Goal: Task Accomplishment & Management: Manage account settings

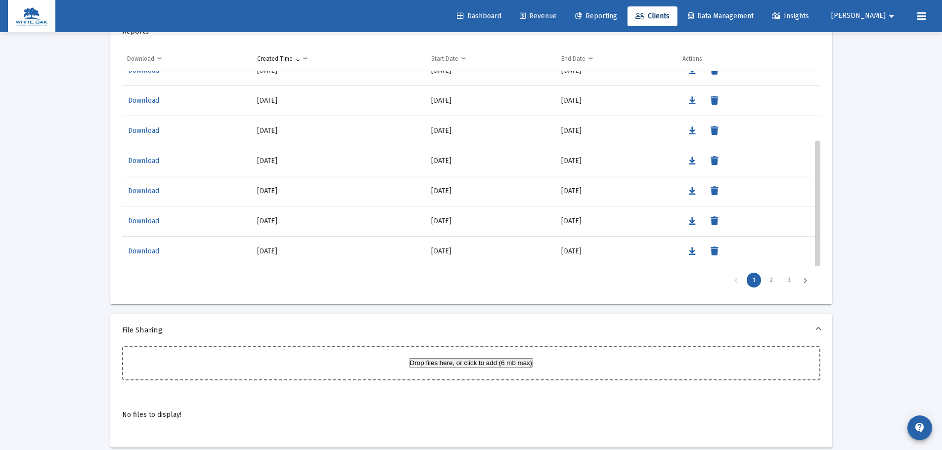
scroll to position [880, 0]
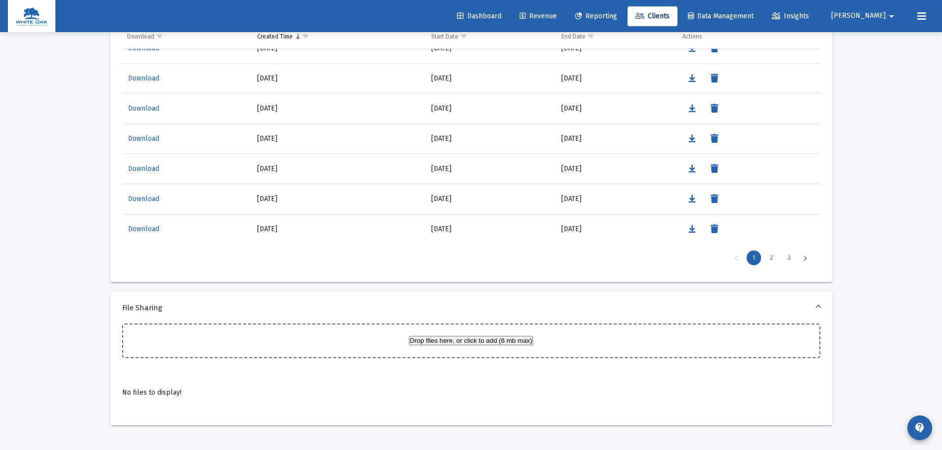
click at [501, 14] on span "Dashboard" at bounding box center [479, 16] width 44 height 8
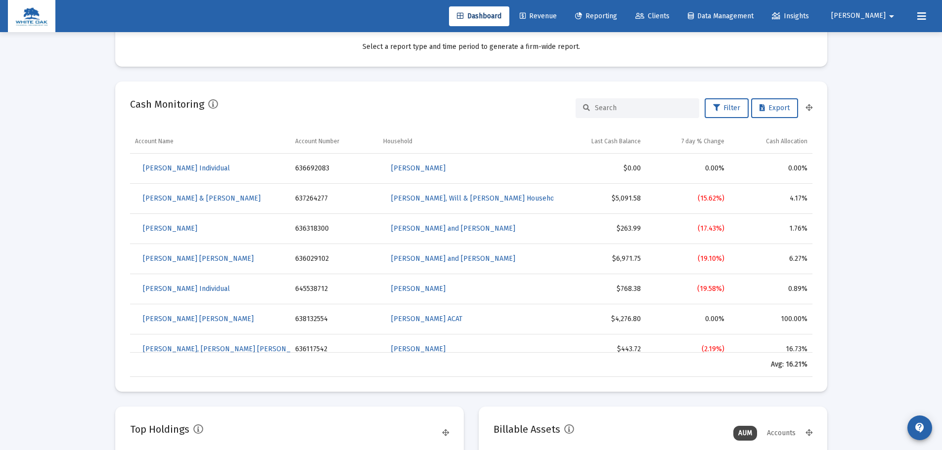
scroll to position [577, 0]
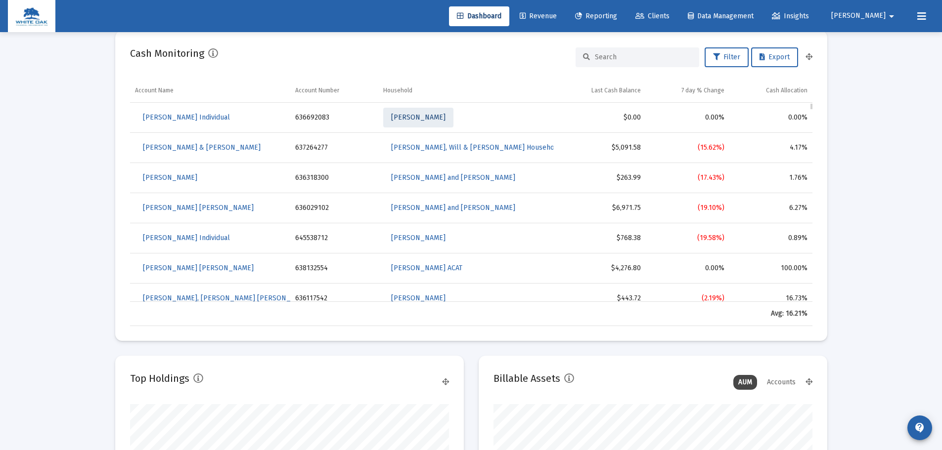
click at [417, 120] on span "[PERSON_NAME]" at bounding box center [418, 117] width 54 height 8
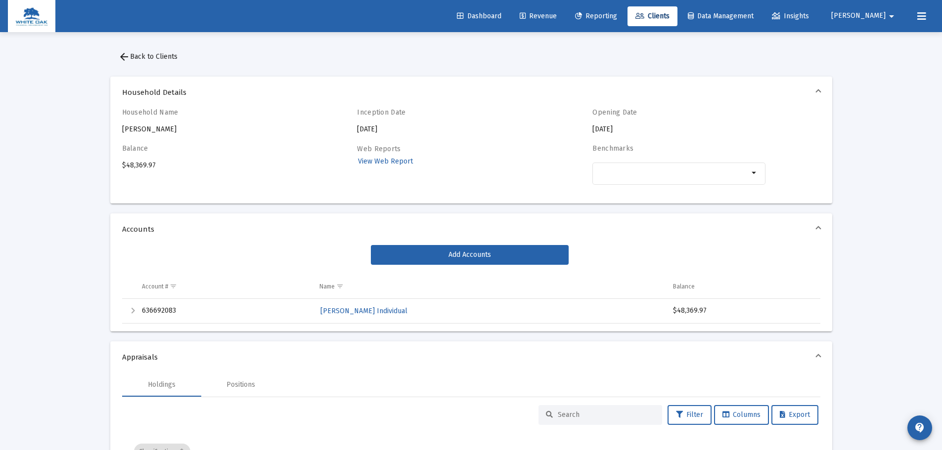
click at [174, 60] on span "arrow_back Back to Clients" at bounding box center [147, 56] width 59 height 8
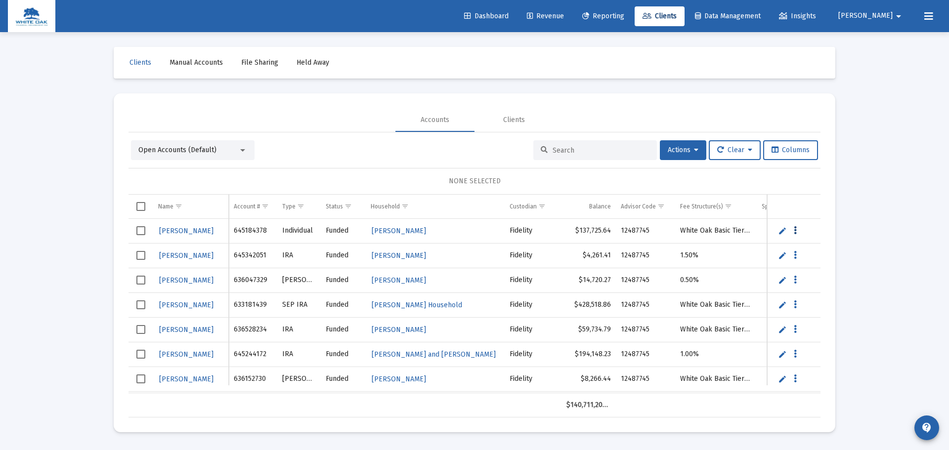
click at [794, 229] on icon "Data grid" at bounding box center [795, 231] width 3 height 12
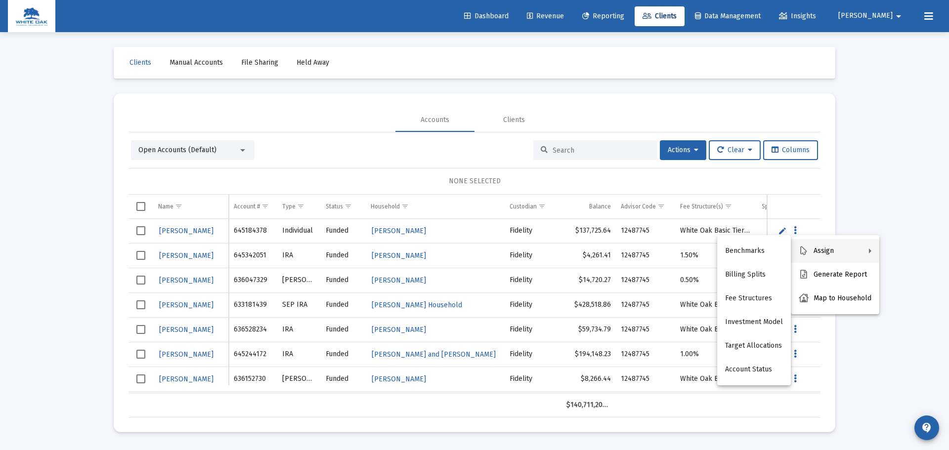
click at [851, 212] on div at bounding box center [474, 225] width 949 height 450
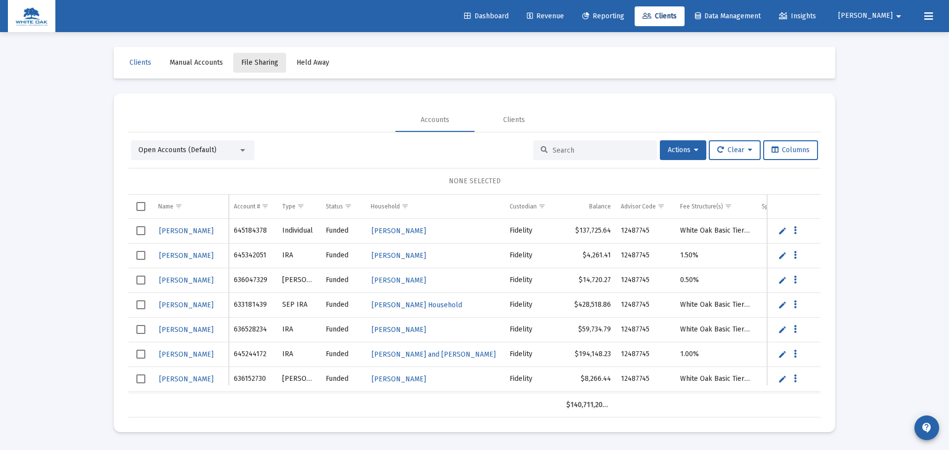
click at [254, 68] on link "File Sharing" at bounding box center [259, 63] width 53 height 20
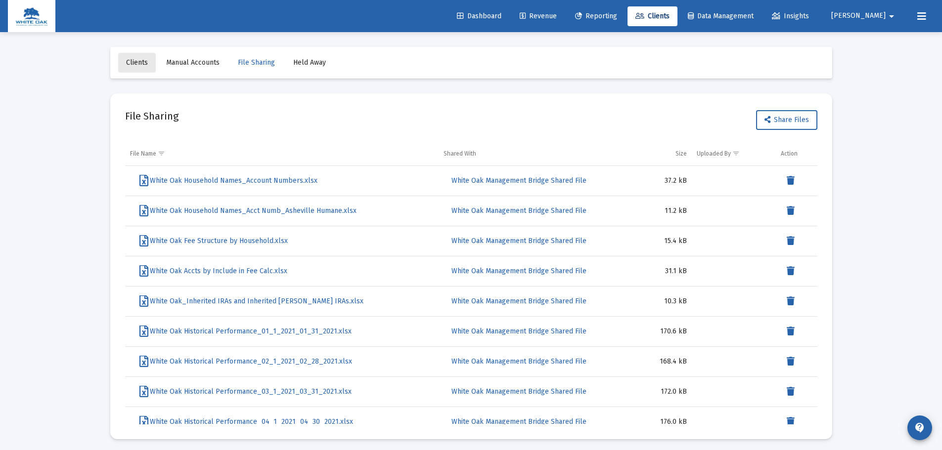
click at [148, 65] on link "Clients" at bounding box center [137, 63] width 38 height 20
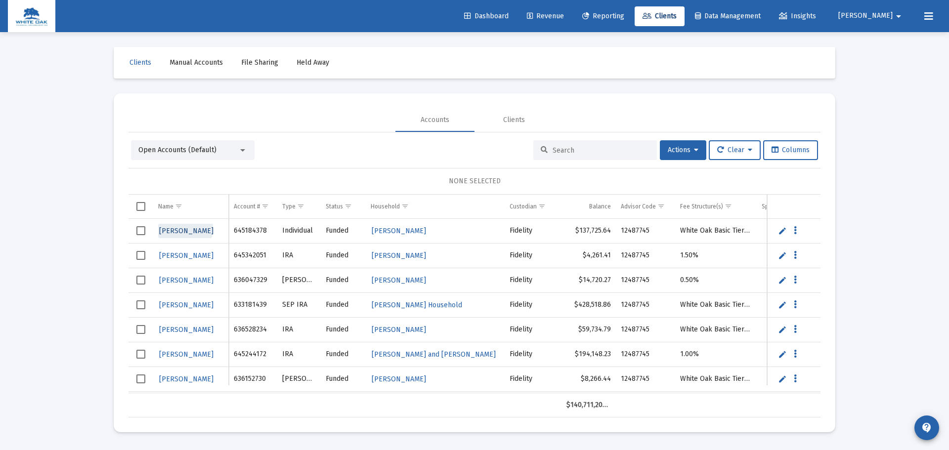
click at [173, 227] on span "[PERSON_NAME]" at bounding box center [186, 231] width 54 height 8
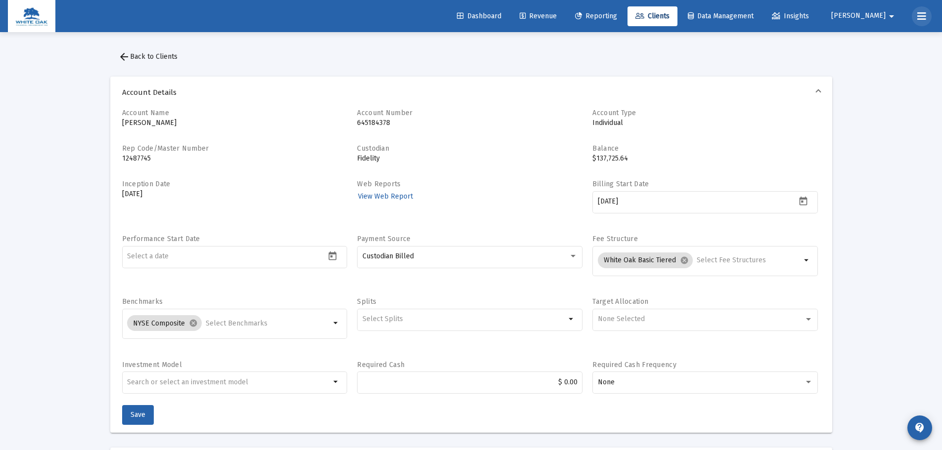
click at [914, 16] on button at bounding box center [922, 16] width 20 height 20
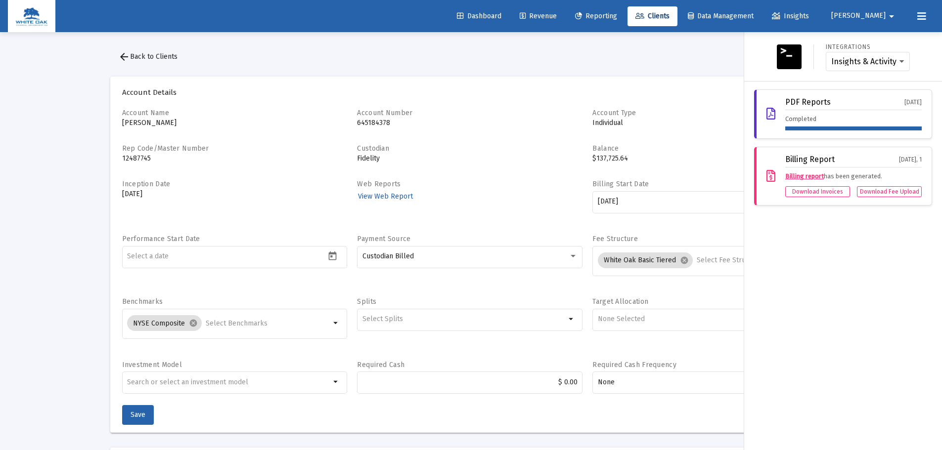
click at [633, 62] on div at bounding box center [471, 225] width 942 height 450
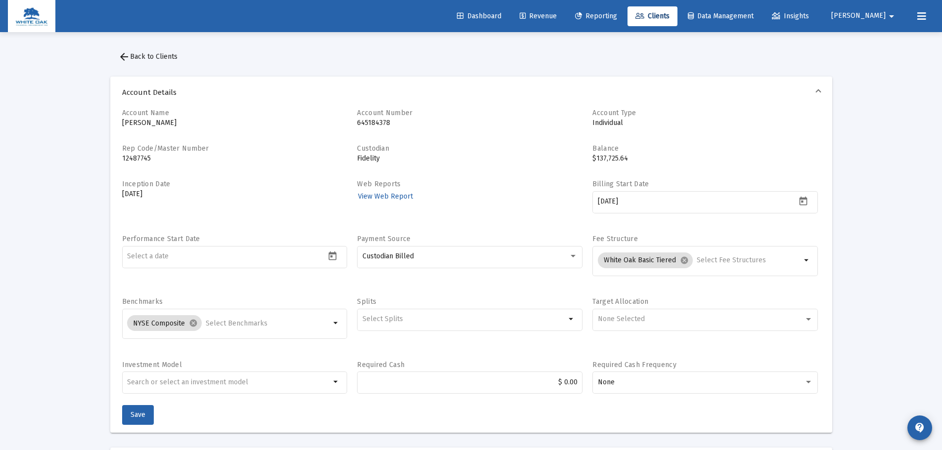
click at [42, 23] on img at bounding box center [31, 16] width 33 height 20
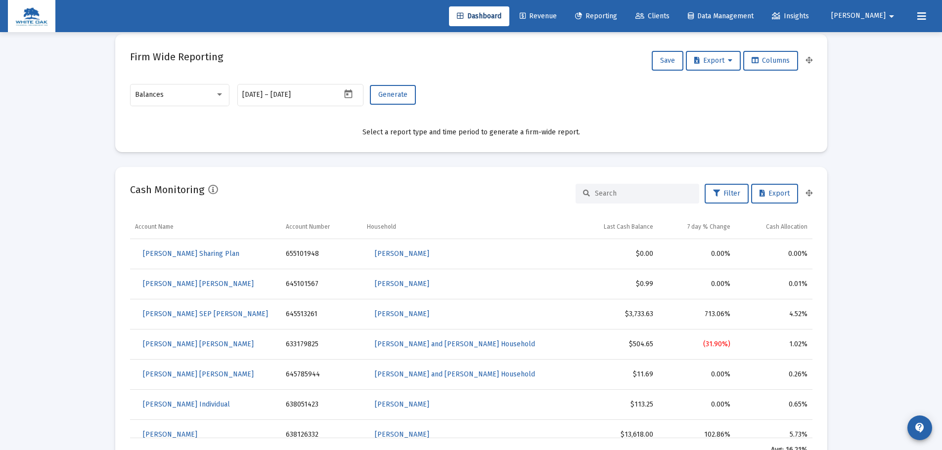
scroll to position [445, 0]
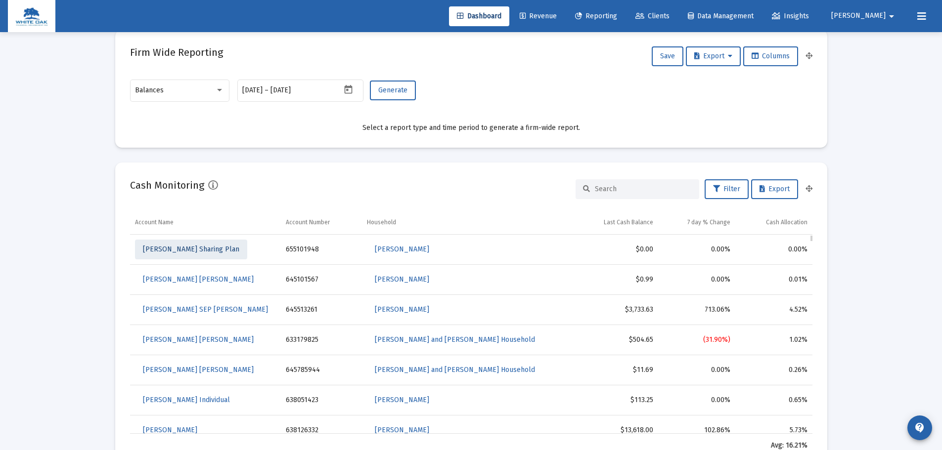
click at [198, 252] on span "[PERSON_NAME] Sharing Plan" at bounding box center [191, 249] width 96 height 8
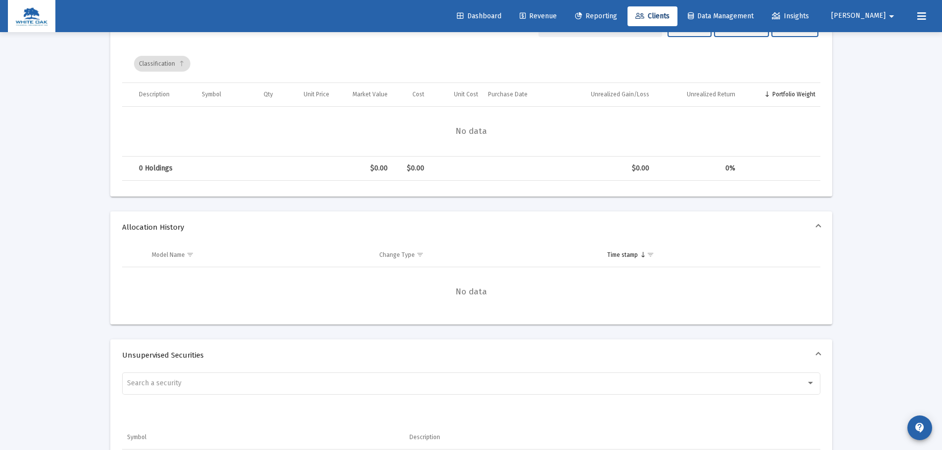
scroll to position [544, 0]
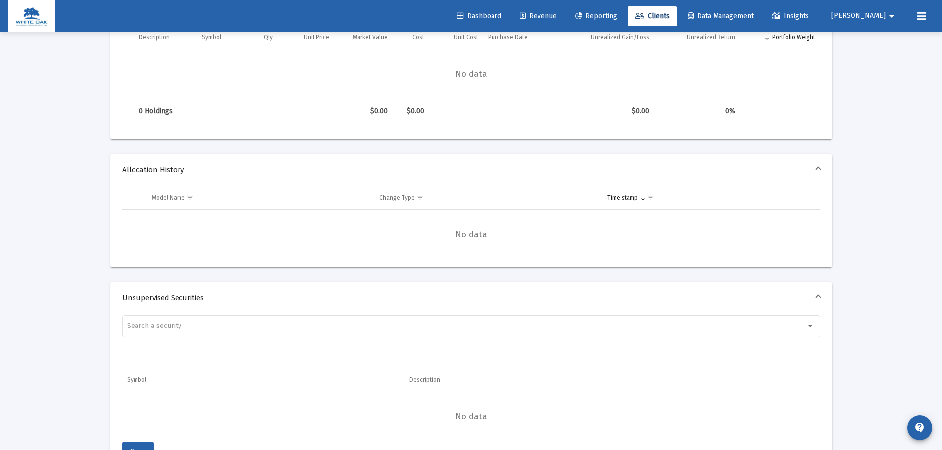
click at [933, 10] on div "Dashboard Revenue Reporting Clients Data Management Insights Brittany arrow_dro…" at bounding box center [471, 16] width 926 height 32
click at [927, 16] on button at bounding box center [922, 16] width 20 height 20
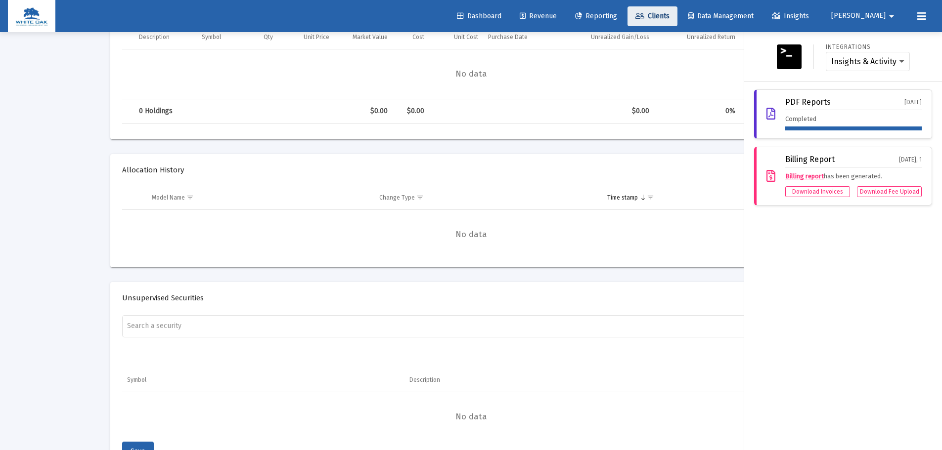
click at [677, 10] on link "Clients" at bounding box center [652, 16] width 50 height 20
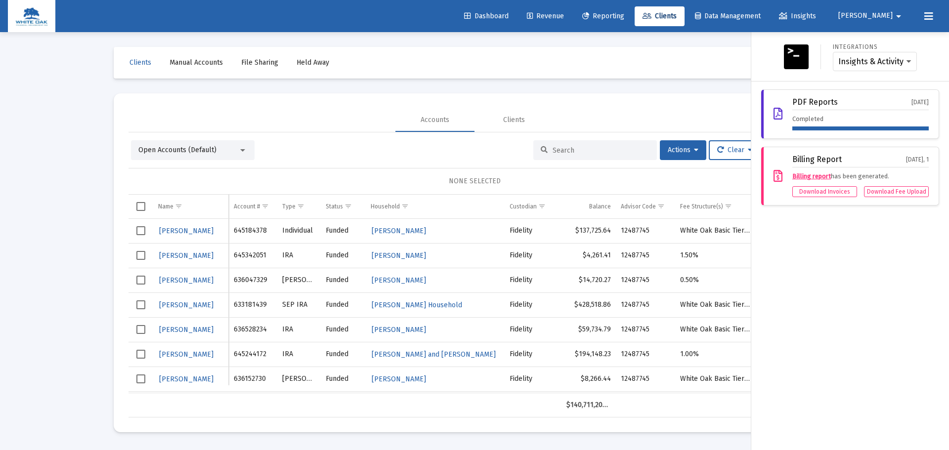
click at [186, 236] on div at bounding box center [474, 225] width 949 height 450
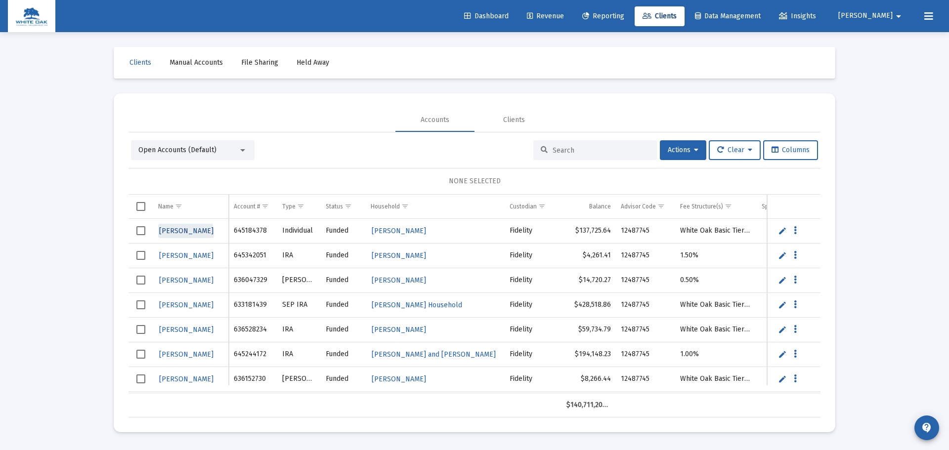
click at [185, 233] on span "[PERSON_NAME]" at bounding box center [186, 231] width 54 height 8
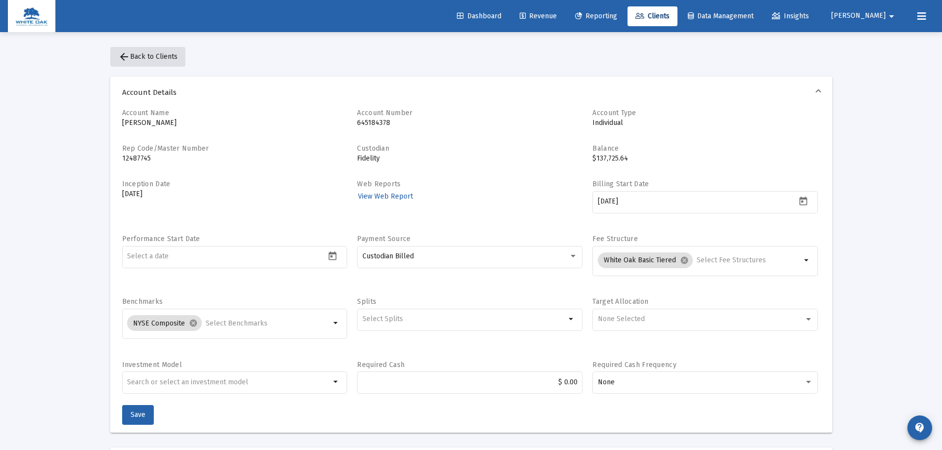
click at [171, 54] on span "arrow_back Back to Clients" at bounding box center [147, 56] width 59 height 8
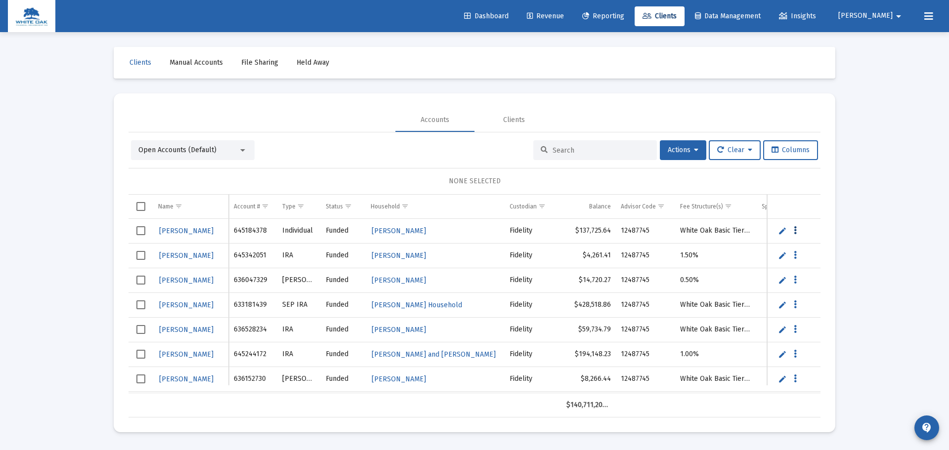
click at [795, 231] on icon "Data grid" at bounding box center [795, 231] width 3 height 12
click at [819, 291] on button "Map to Household" at bounding box center [835, 299] width 88 height 24
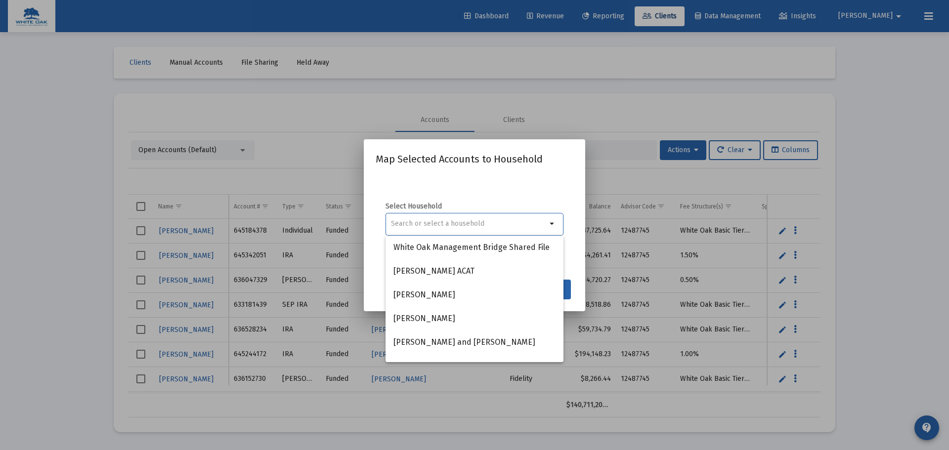
click at [882, 243] on div at bounding box center [474, 225] width 949 height 450
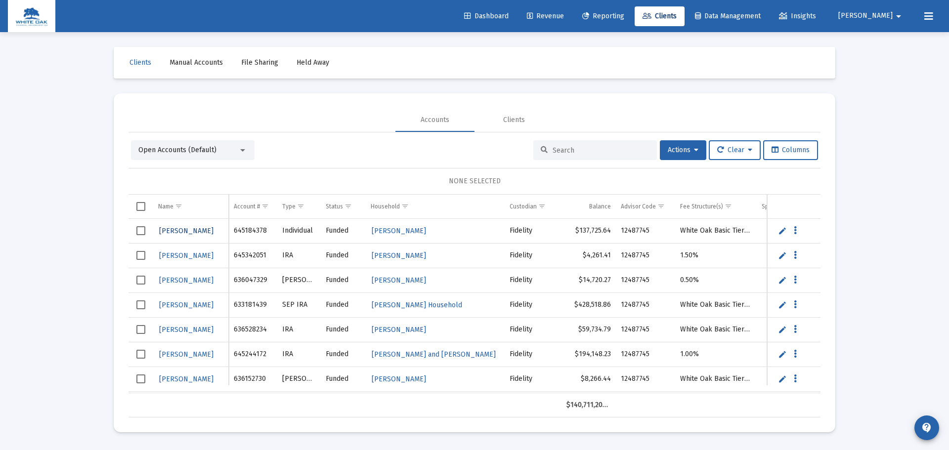
click at [161, 233] on span "[PERSON_NAME]" at bounding box center [186, 231] width 54 height 8
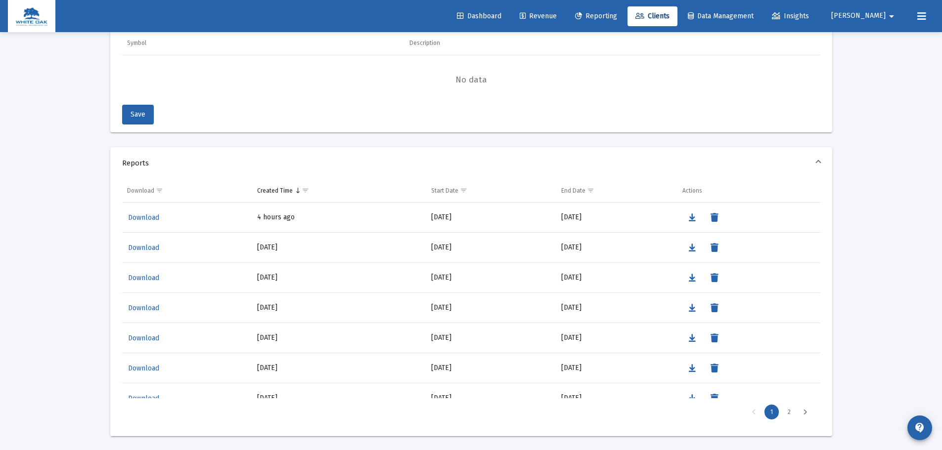
scroll to position [1011, 0]
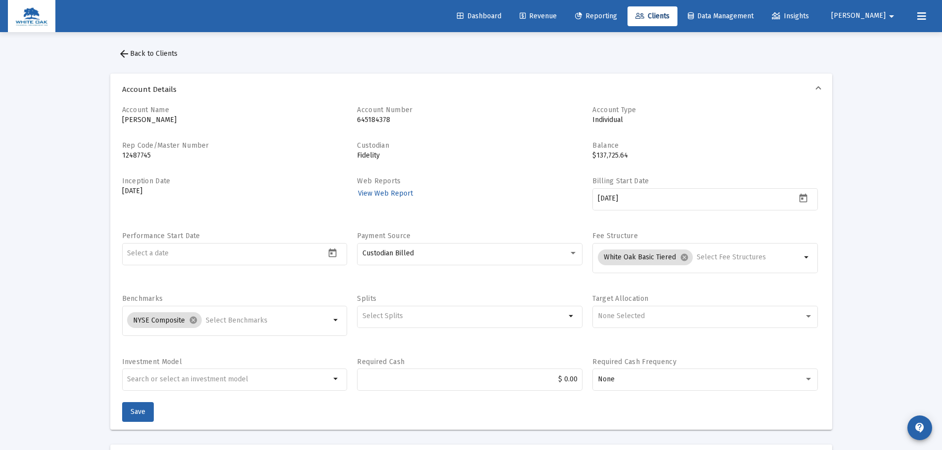
scroll to position [0, 0]
click at [51, 14] on div at bounding box center [31, 16] width 47 height 32
click at [30, 16] on img at bounding box center [31, 16] width 33 height 20
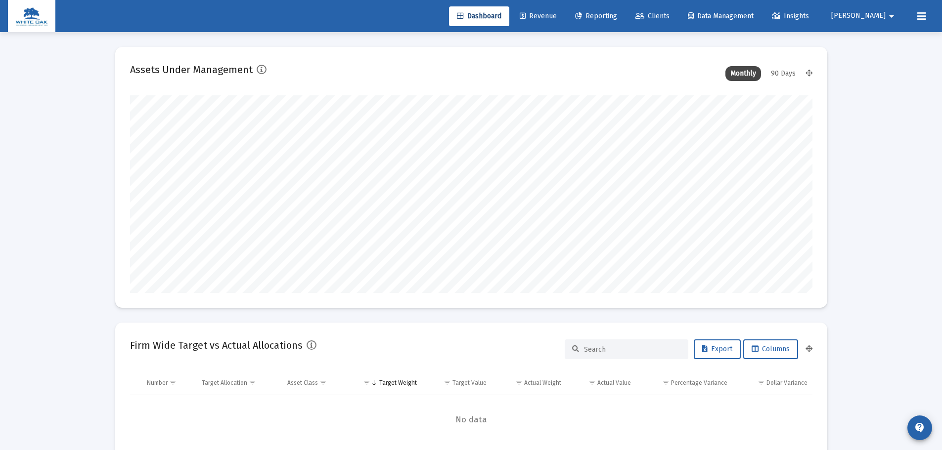
scroll to position [198, 367]
click at [873, 19] on span "[PERSON_NAME]" at bounding box center [858, 16] width 54 height 8
click at [877, 42] on span "Settings" at bounding box center [885, 42] width 29 height 24
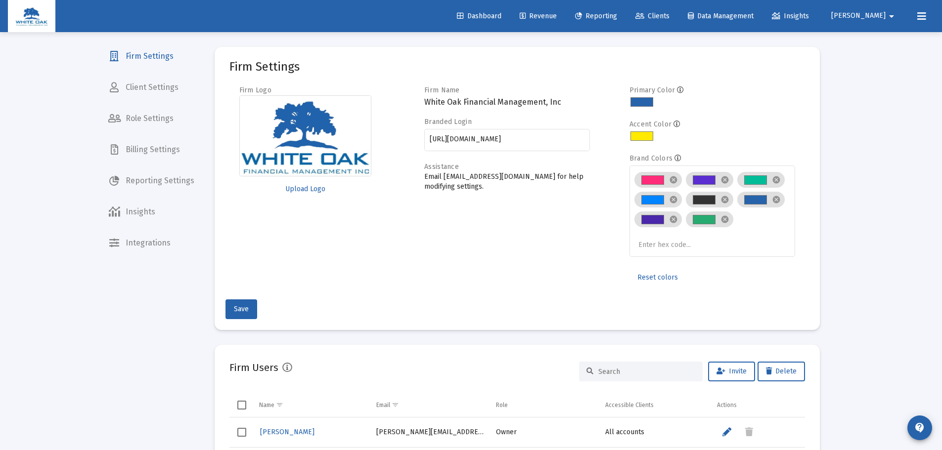
click at [126, 82] on span "Client Settings" at bounding box center [151, 88] width 102 height 24
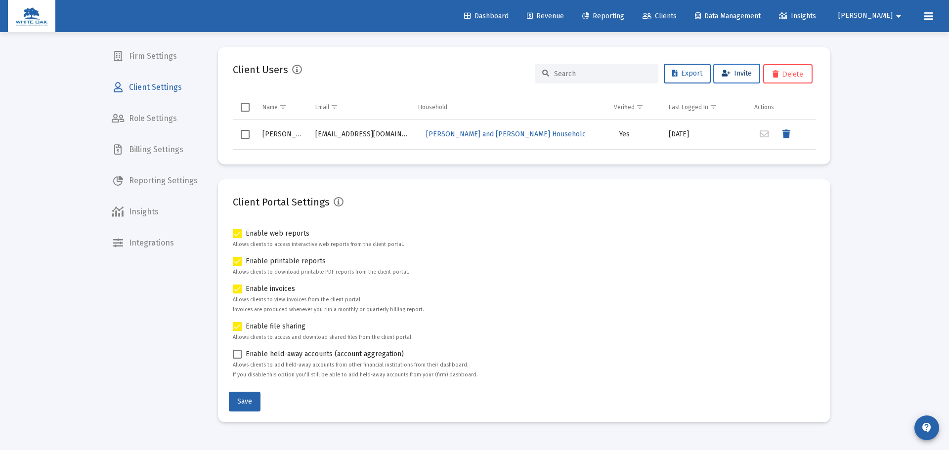
click at [737, 64] on button "Invite" at bounding box center [736, 74] width 47 height 20
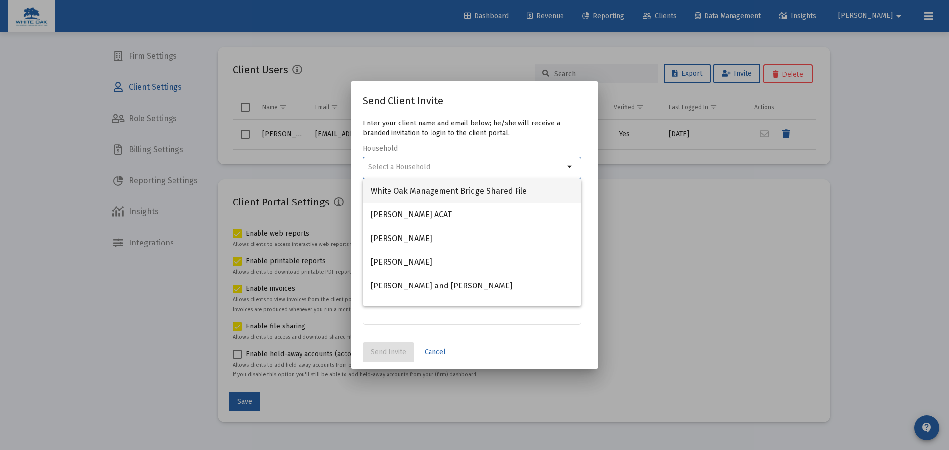
click at [451, 189] on span "White Oak Management Bridge Shared File" at bounding box center [472, 191] width 203 height 24
type input "White Oak Management Bridge Shared File"
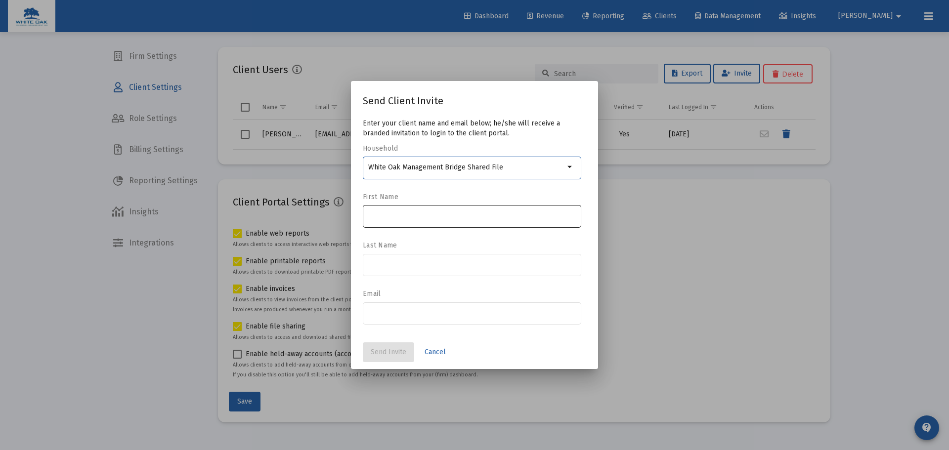
click at [447, 211] on div at bounding box center [472, 216] width 208 height 24
click at [437, 277] on div at bounding box center [472, 270] width 218 height 32
click at [430, 306] on div at bounding box center [472, 313] width 208 height 24
click at [484, 162] on div "White Oak Management Bridge Shared File" at bounding box center [466, 167] width 196 height 24
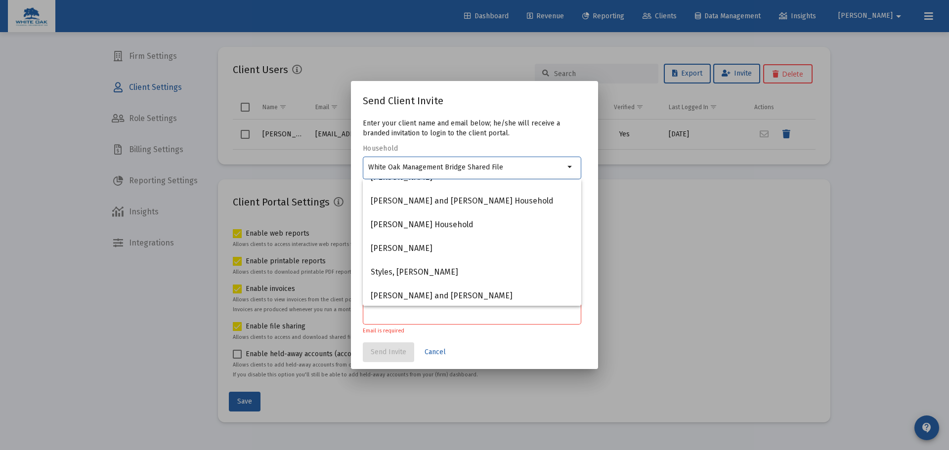
scroll to position [348, 0]
click at [846, 182] on div at bounding box center [474, 225] width 949 height 450
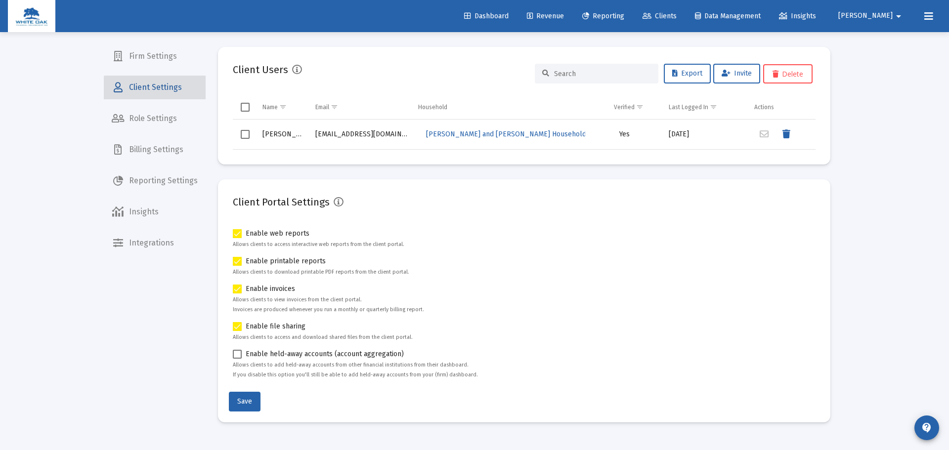
click at [176, 93] on span "Client Settings" at bounding box center [155, 88] width 102 height 24
click at [730, 71] on span "Invite" at bounding box center [737, 73] width 30 height 8
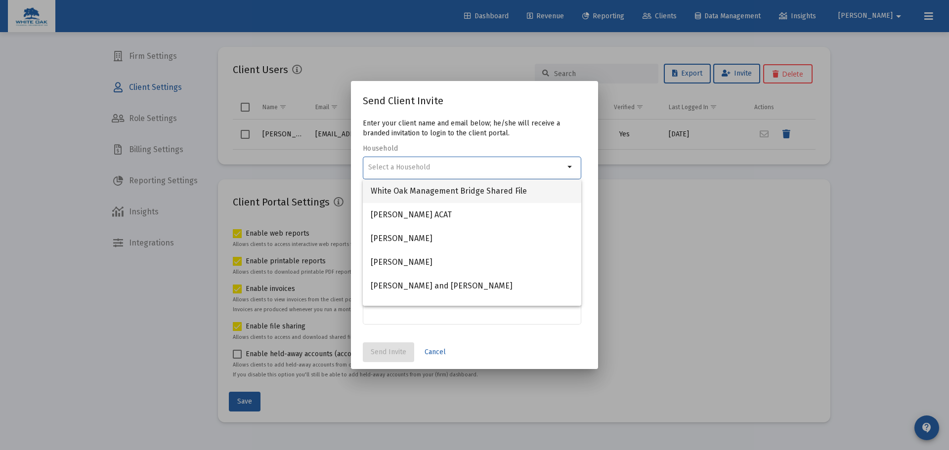
click at [539, 192] on span "White Oak Management Bridge Shared File" at bounding box center [472, 191] width 203 height 24
type input "White Oak Management Bridge Shared File"
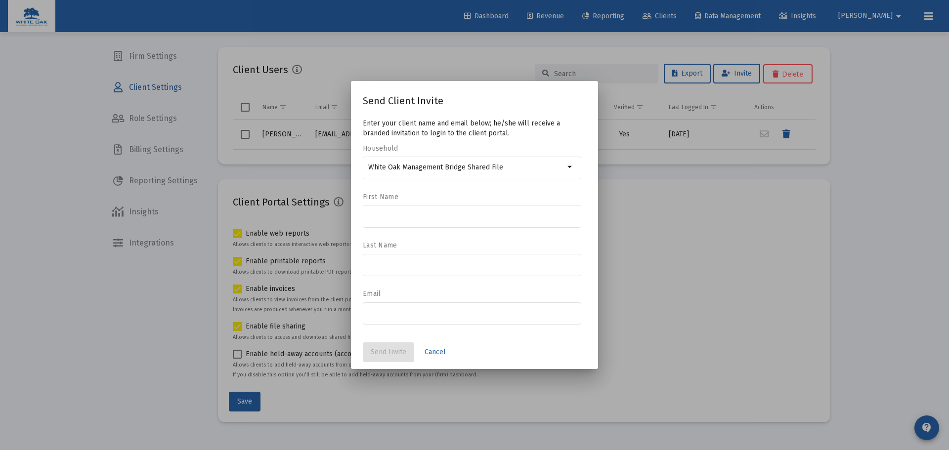
click at [537, 180] on div "White Oak Management Bridge Shared File arrow_drop_down" at bounding box center [472, 173] width 218 height 32
click at [539, 172] on div "White Oak Management Bridge Shared File" at bounding box center [466, 167] width 196 height 24
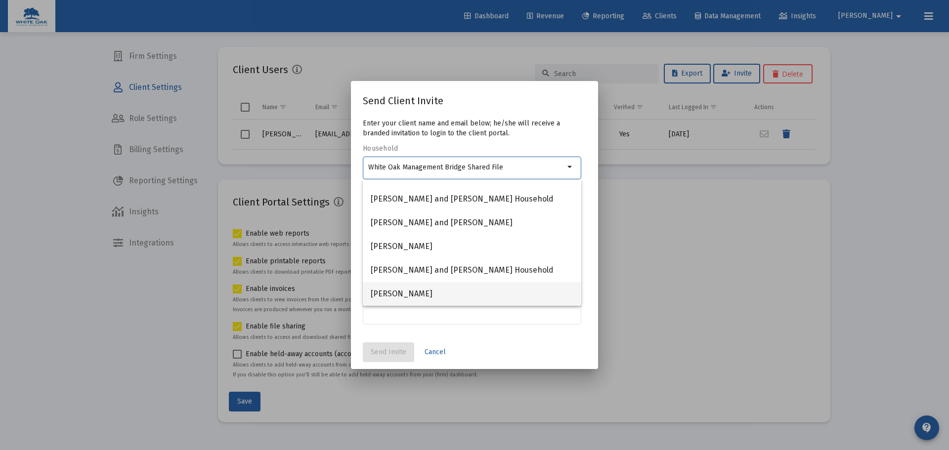
scroll to position [229, 0]
click at [437, 355] on span "Cancel" at bounding box center [435, 352] width 21 height 8
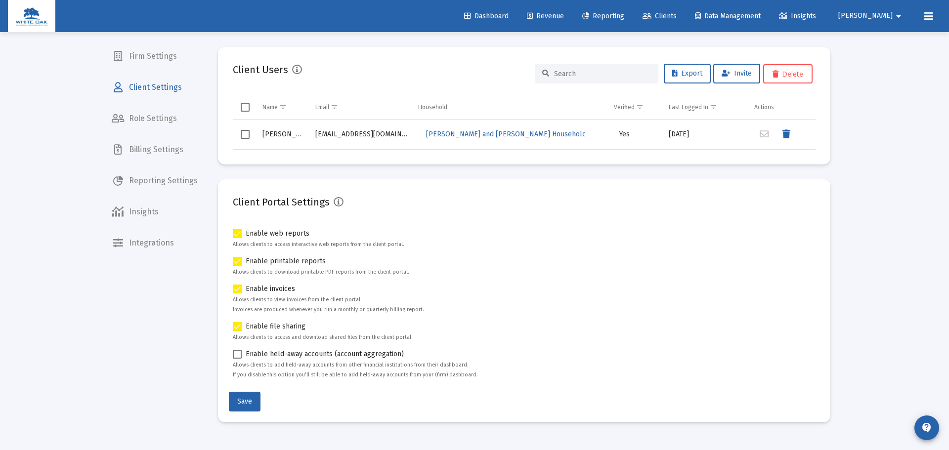
click at [184, 117] on span "Role Settings" at bounding box center [155, 119] width 102 height 24
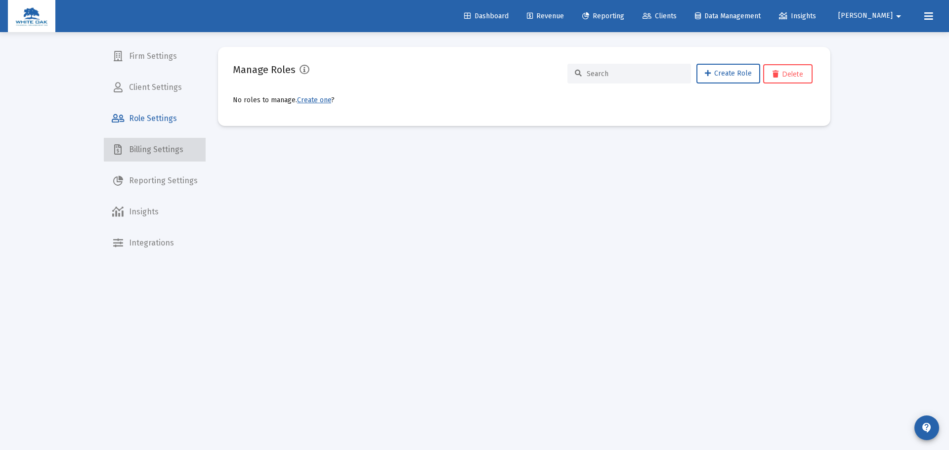
click at [182, 139] on span "Billing Settings" at bounding box center [155, 150] width 102 height 24
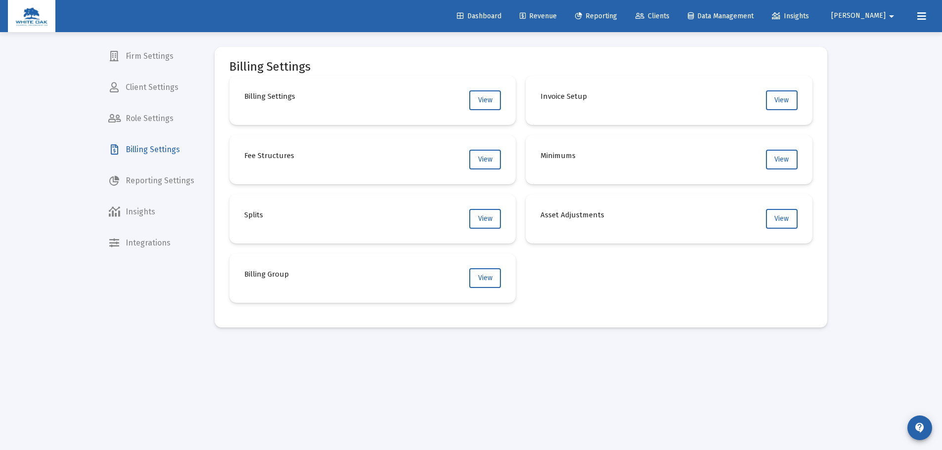
click at [180, 167] on mat-nav-list "Firm Settings Client Settings Role Settings Billing Settings Reporting Settings…" at bounding box center [151, 127] width 102 height 255
click at [181, 174] on span "Reporting Settings" at bounding box center [151, 181] width 102 height 24
click at [175, 210] on span "Insights" at bounding box center [151, 212] width 102 height 24
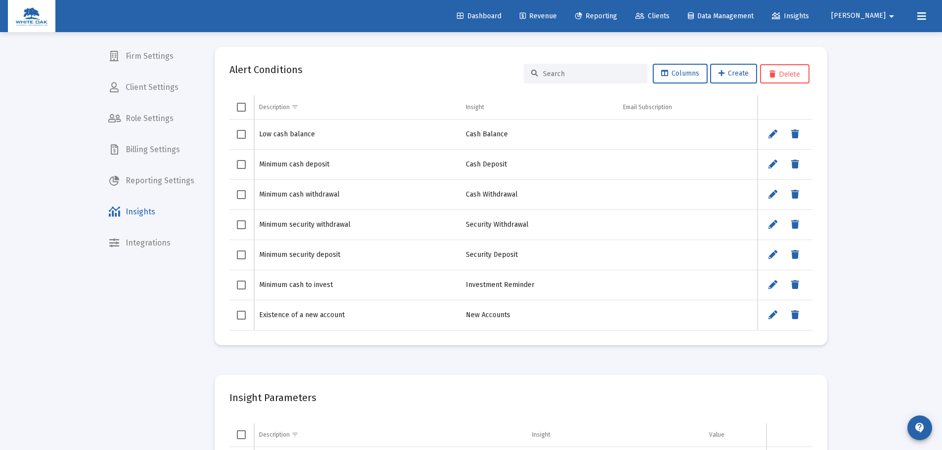
click at [172, 239] on span "Integrations" at bounding box center [151, 243] width 102 height 24
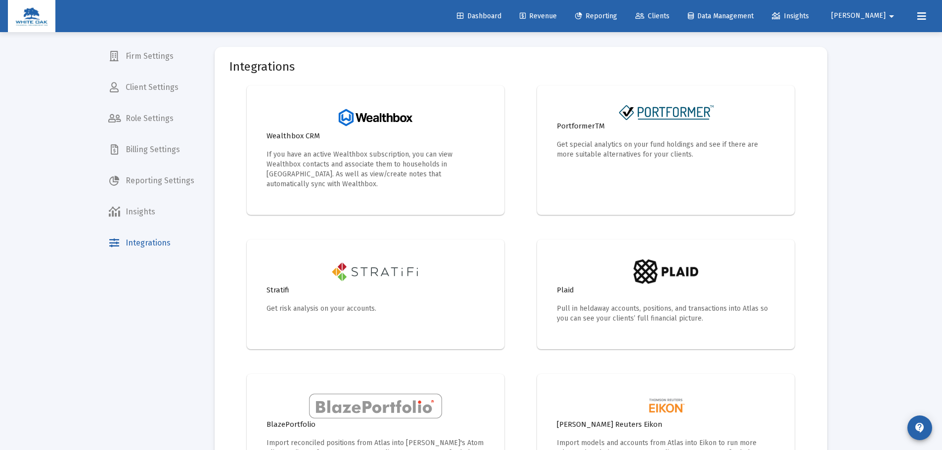
click at [153, 91] on span "Client Settings" at bounding box center [151, 88] width 102 height 24
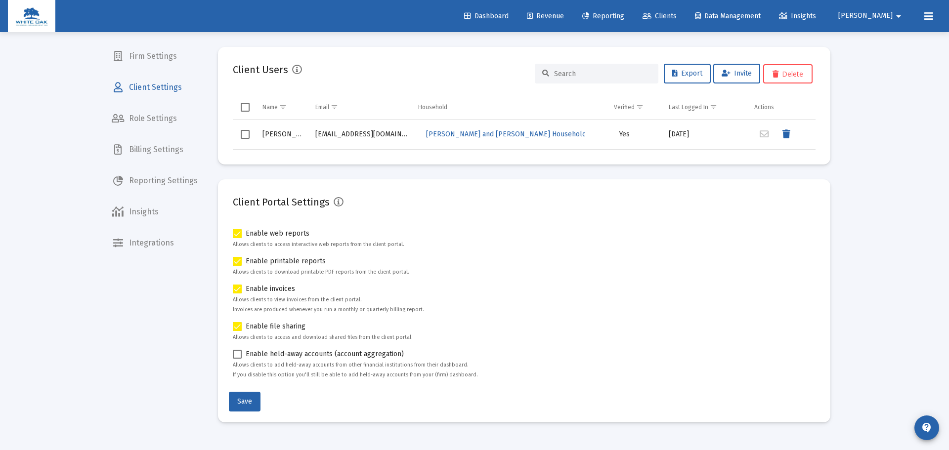
click at [898, 13] on mat-icon "arrow_drop_down" at bounding box center [899, 16] width 12 height 20
click at [898, 13] on div at bounding box center [474, 225] width 949 height 450
click at [856, 119] on div "Loading... Firm Settings Client Settings Role Settings Billing Settings Reporti…" at bounding box center [474, 225] width 949 height 450
click at [877, 15] on span "[PERSON_NAME]" at bounding box center [865, 16] width 54 height 8
click at [197, 90] on div at bounding box center [474, 225] width 949 height 450
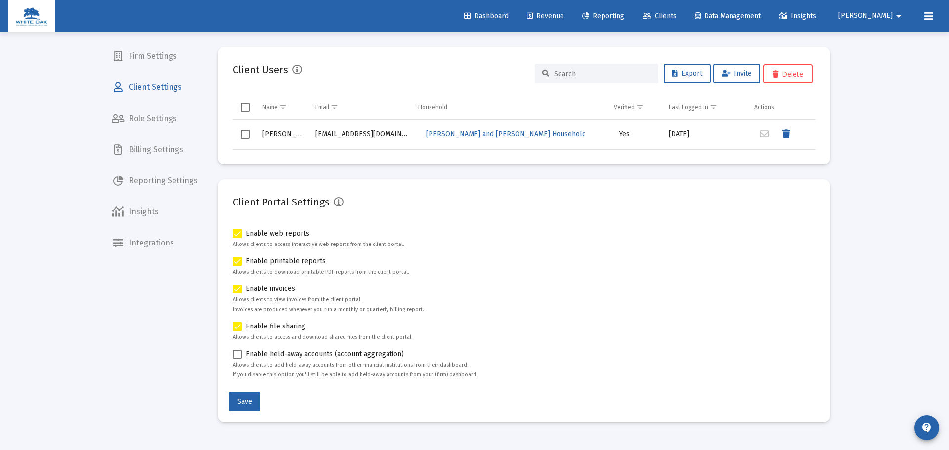
click at [183, 83] on span "Client Settings" at bounding box center [155, 88] width 102 height 24
click at [744, 74] on span "Invite" at bounding box center [737, 73] width 30 height 8
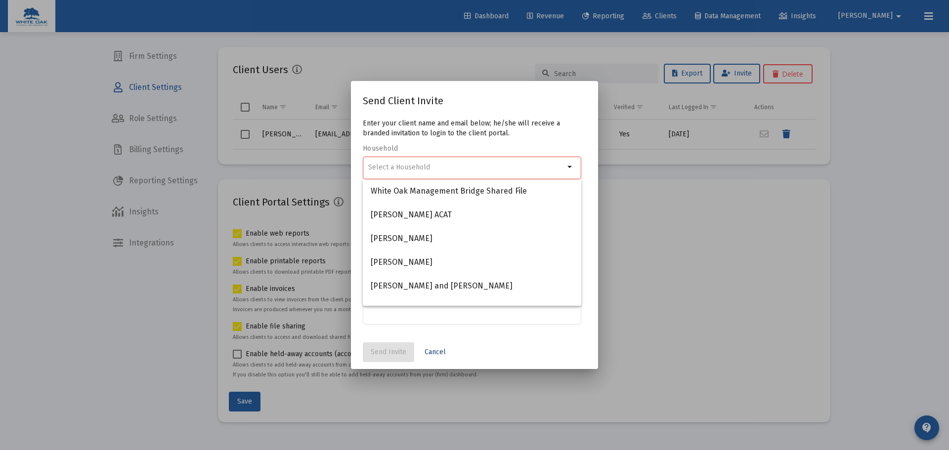
click at [435, 357] on button "Cancel" at bounding box center [435, 353] width 37 height 20
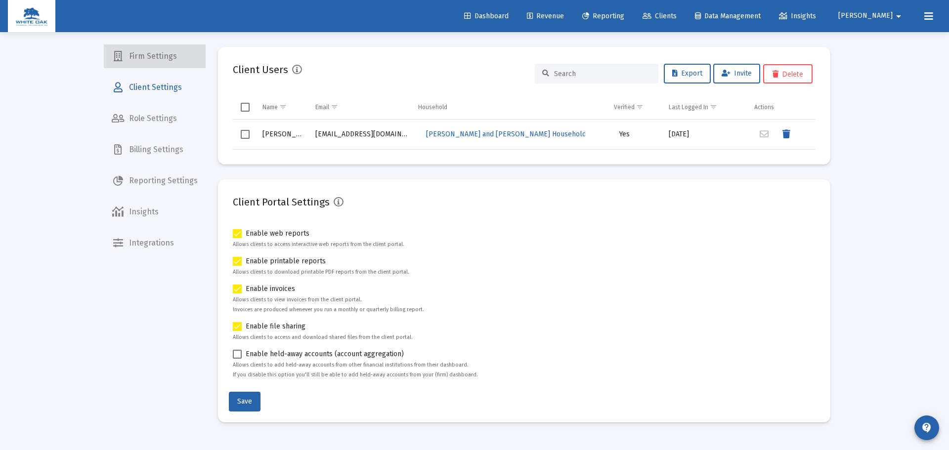
click at [168, 53] on span "Firm Settings" at bounding box center [155, 56] width 102 height 24
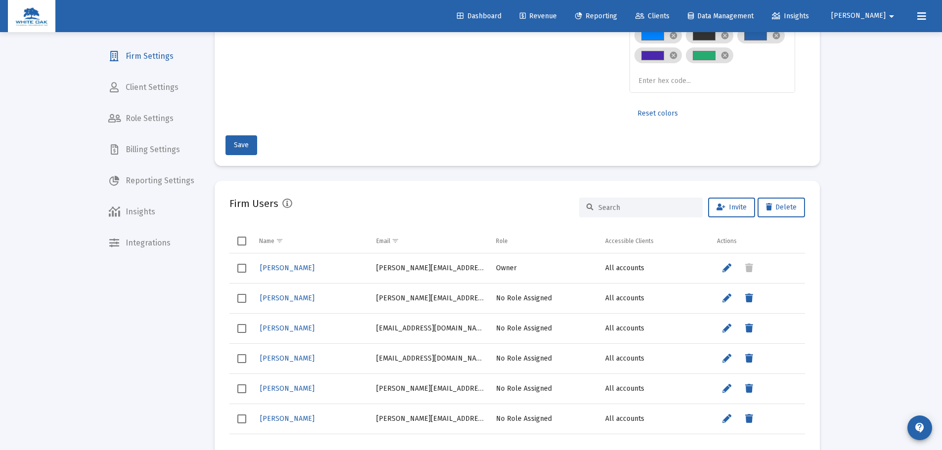
scroll to position [148, 0]
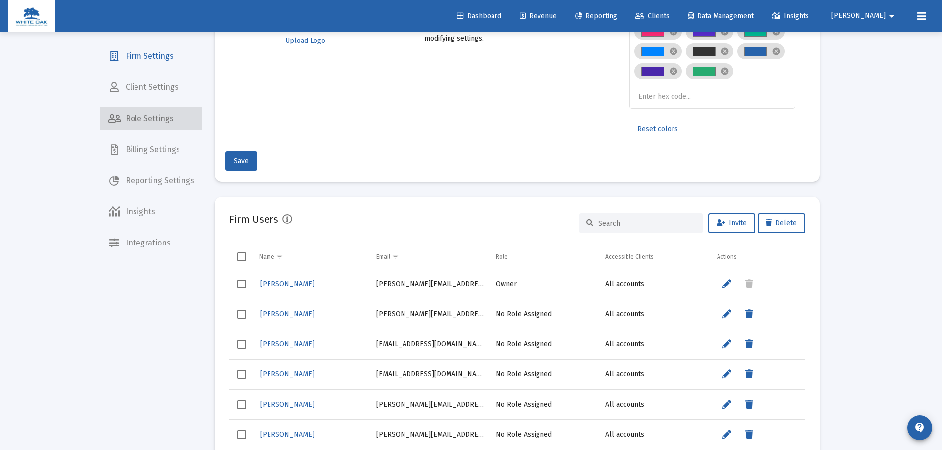
click at [159, 123] on span "Role Settings" at bounding box center [151, 119] width 102 height 24
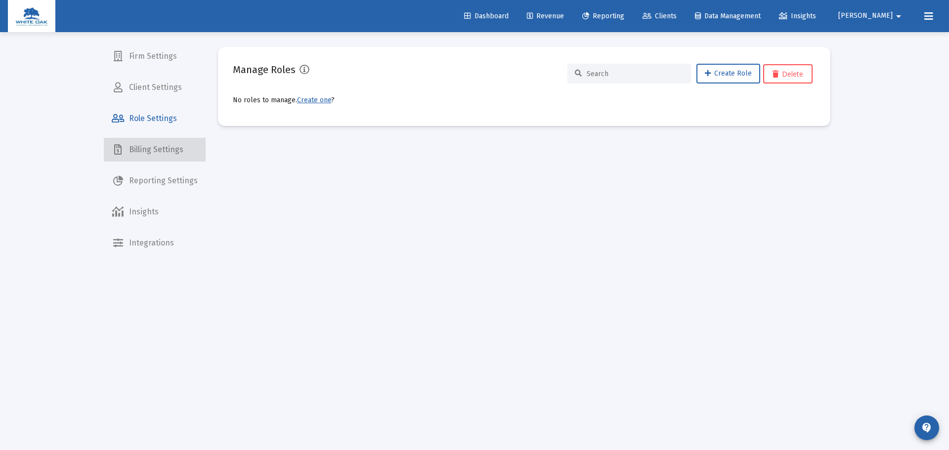
click at [162, 139] on span "Billing Settings" at bounding box center [155, 150] width 102 height 24
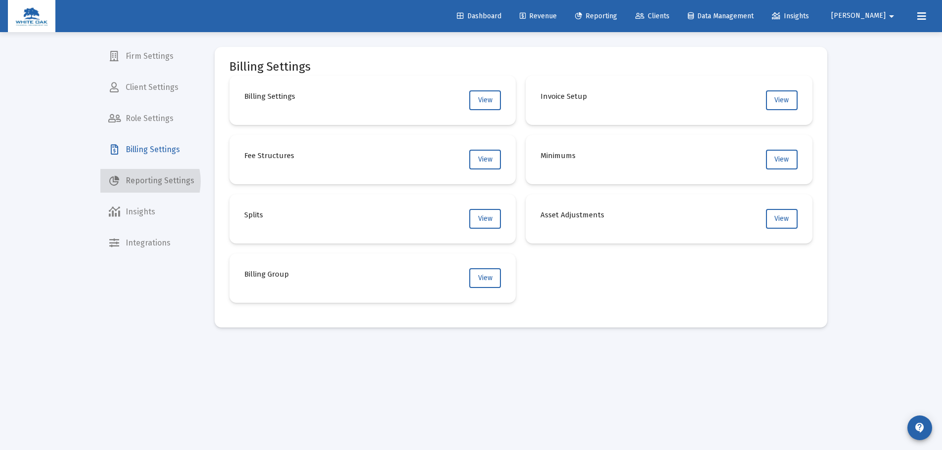
click at [144, 181] on span "Reporting Settings" at bounding box center [151, 181] width 102 height 24
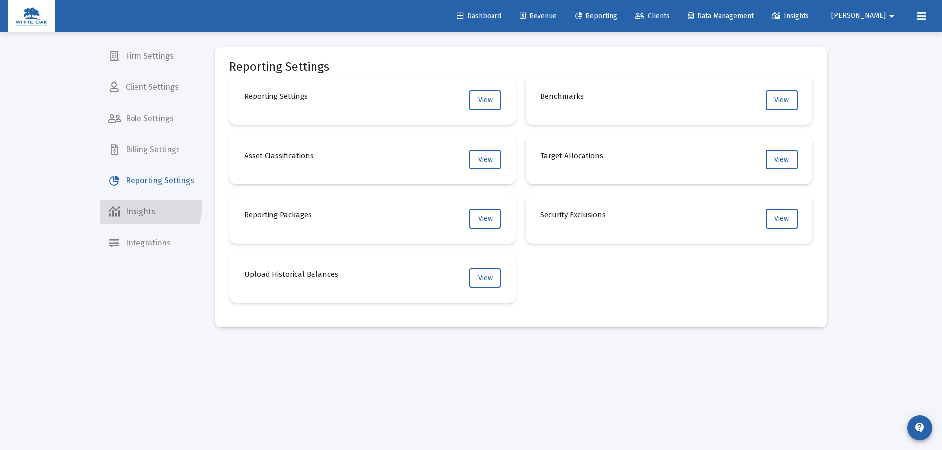
click at [130, 205] on span "Insights" at bounding box center [151, 212] width 102 height 24
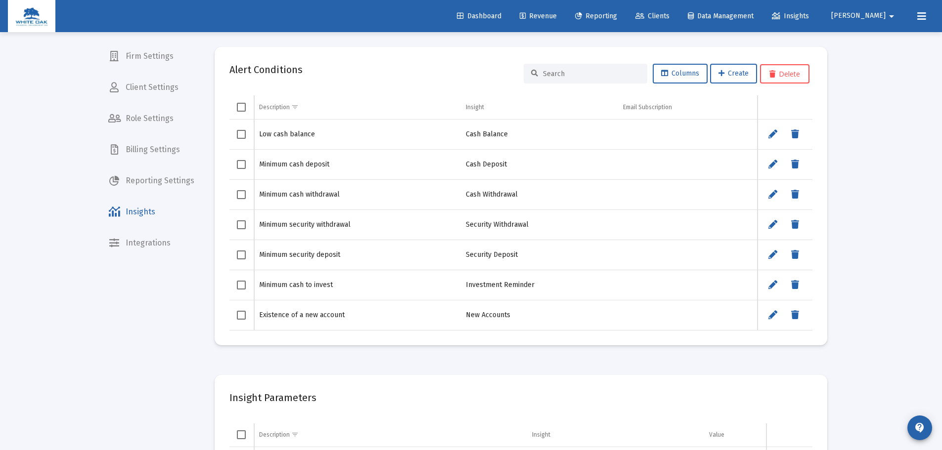
click at [120, 240] on div at bounding box center [114, 243] width 12 height 12
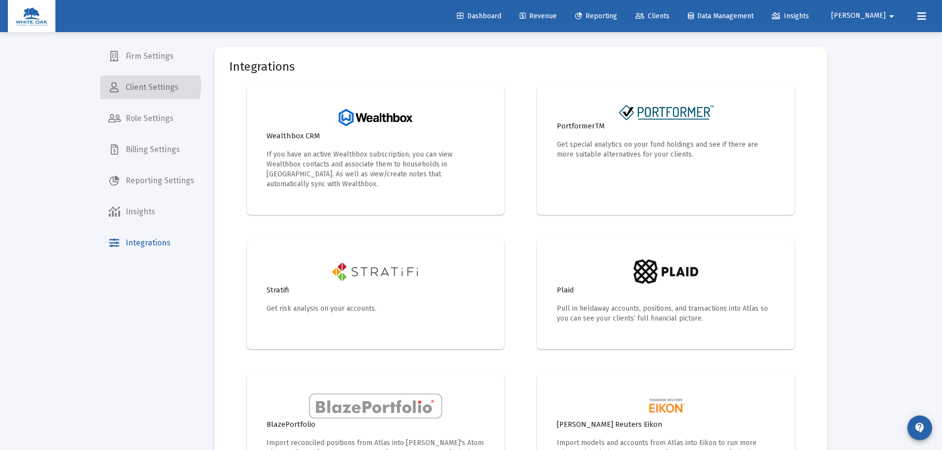
click at [150, 86] on span "Client Settings" at bounding box center [151, 88] width 102 height 24
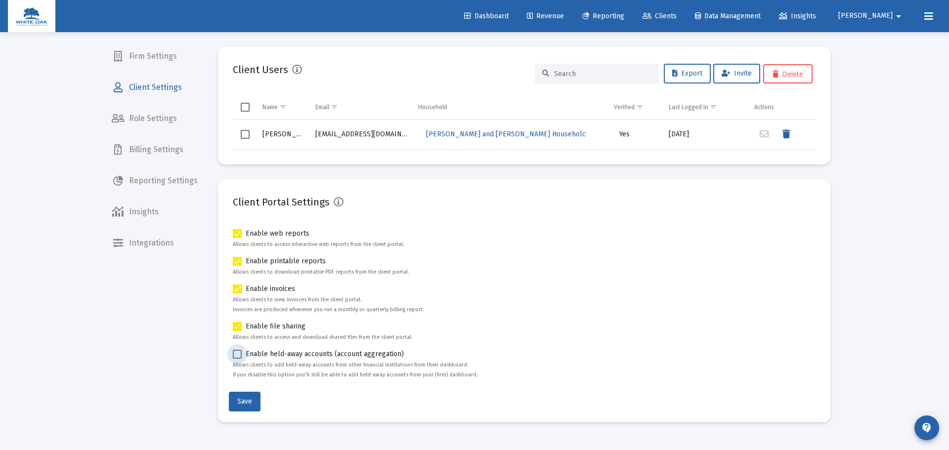
click at [240, 355] on span at bounding box center [237, 354] width 9 height 9
click at [237, 359] on input "Enable held-away accounts (account aggregation)" at bounding box center [237, 359] width 0 height 0
click at [240, 355] on span at bounding box center [237, 354] width 9 height 9
click at [237, 359] on input "Enable held-away accounts (account aggregation)" at bounding box center [237, 359] width 0 height 0
checkbox input "false"
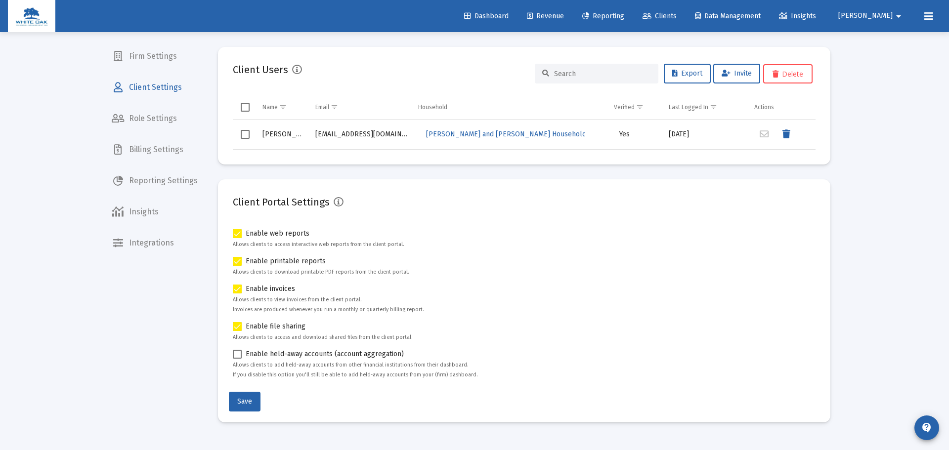
click at [744, 62] on div "Client Users Export Invite Delete" at bounding box center [524, 74] width 583 height 24
click at [743, 68] on button "Invite" at bounding box center [736, 74] width 47 height 20
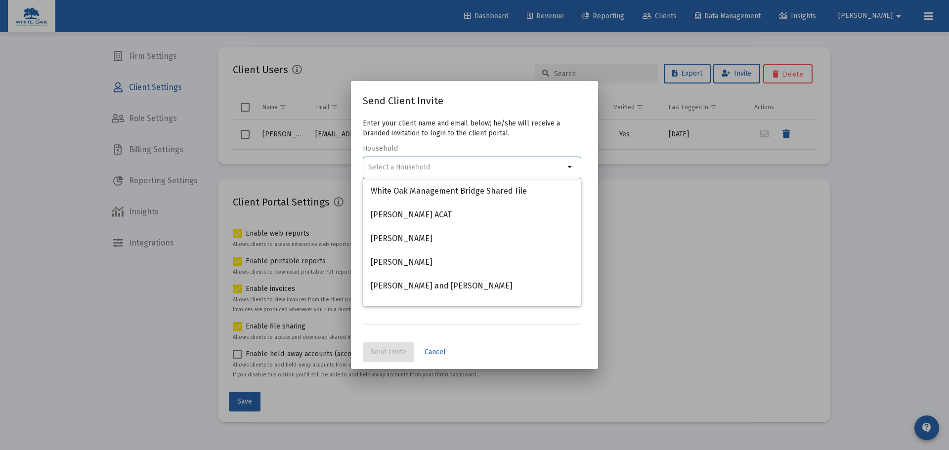
click at [596, 204] on mat-dialog-content "Enter your client name and email below; he/she will receive a branded invitatio…" at bounding box center [474, 227] width 247 height 217
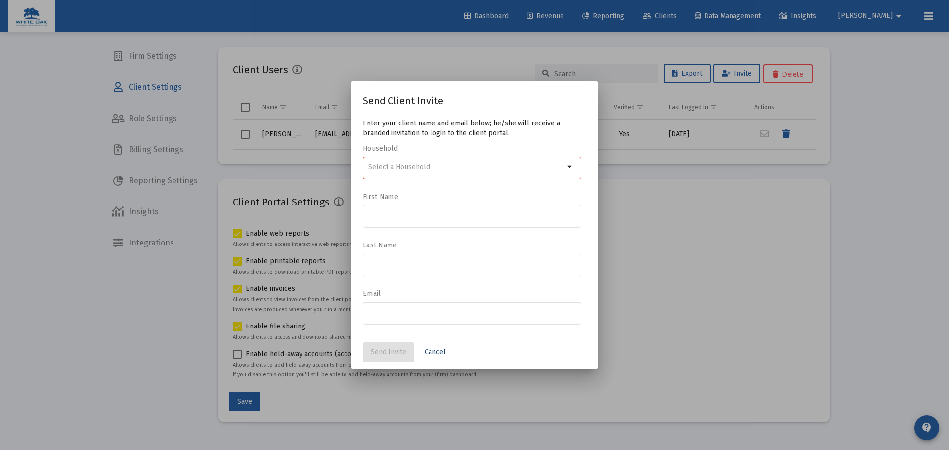
click at [432, 351] on span "Cancel" at bounding box center [435, 352] width 21 height 8
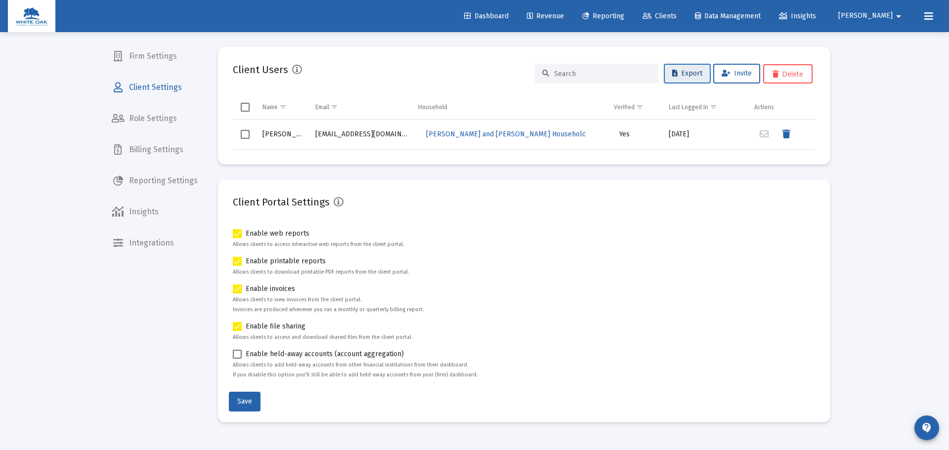
click at [669, 65] on button "Export" at bounding box center [687, 74] width 47 height 20
click at [734, 76] on span "Invite" at bounding box center [737, 73] width 30 height 8
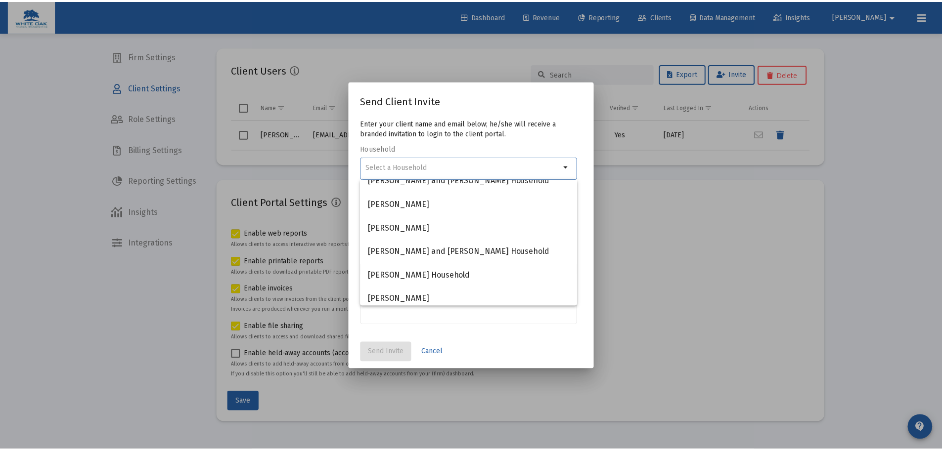
scroll to position [297, 0]
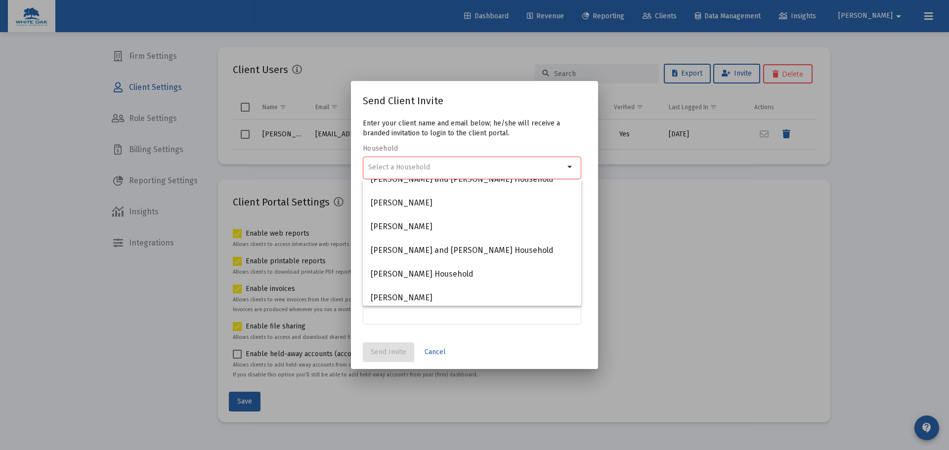
click at [784, 252] on div at bounding box center [474, 225] width 949 height 450
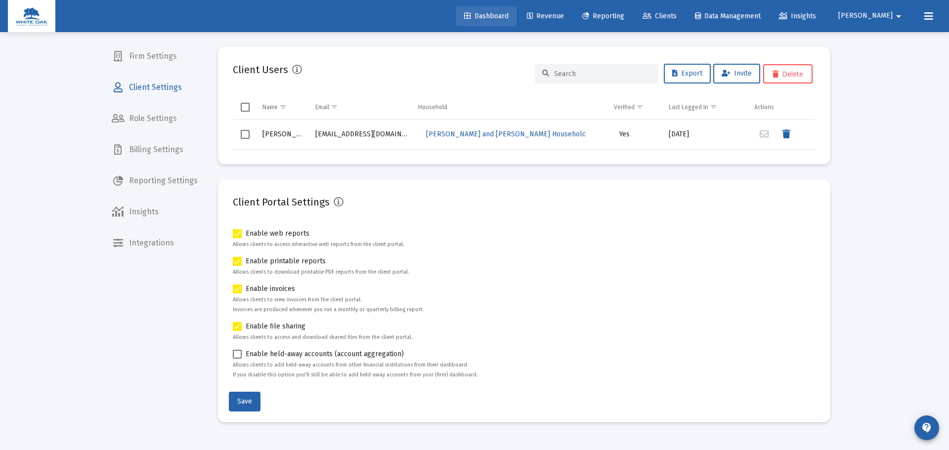
click at [509, 13] on span "Dashboard" at bounding box center [486, 16] width 44 height 8
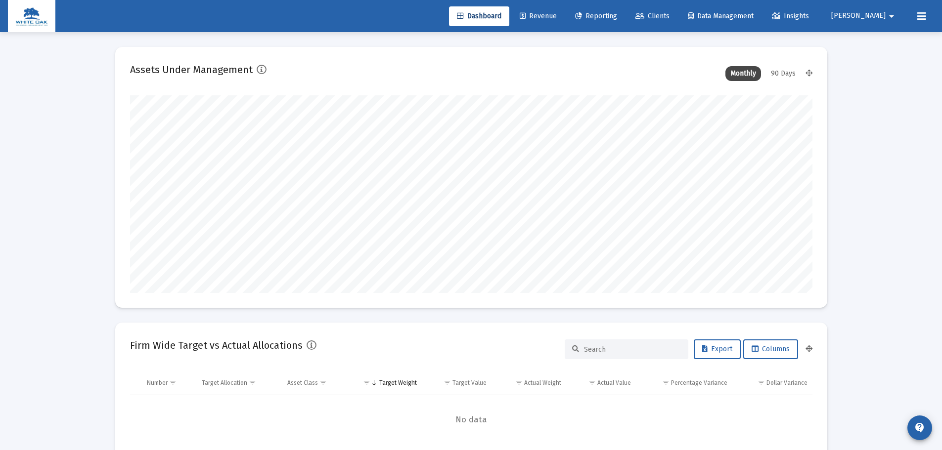
click at [858, 10] on button "[PERSON_NAME]" at bounding box center [864, 16] width 90 height 20
click at [871, 34] on span "Settings" at bounding box center [885, 42] width 29 height 24
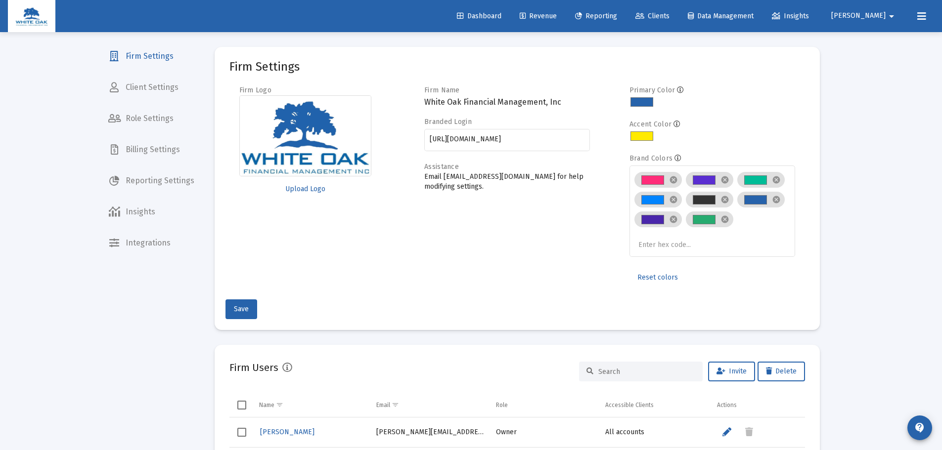
click at [137, 98] on span "Client Settings" at bounding box center [151, 88] width 102 height 24
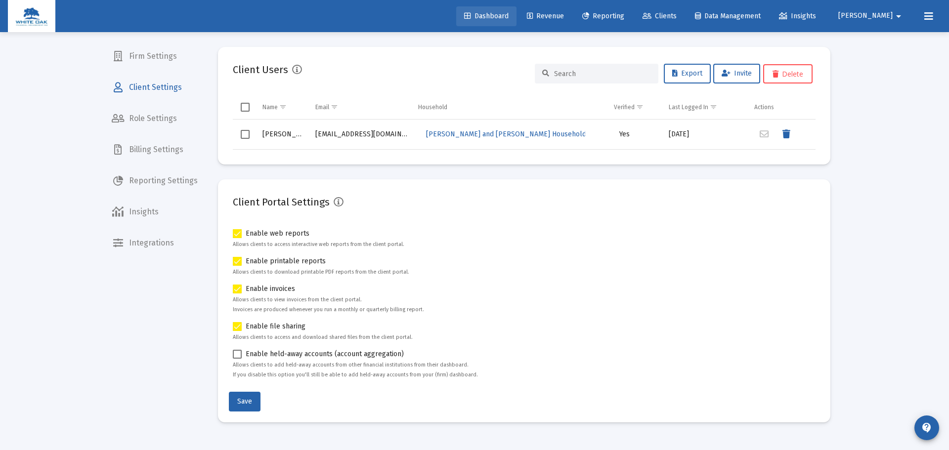
click at [509, 17] on span "Dashboard" at bounding box center [486, 16] width 44 height 8
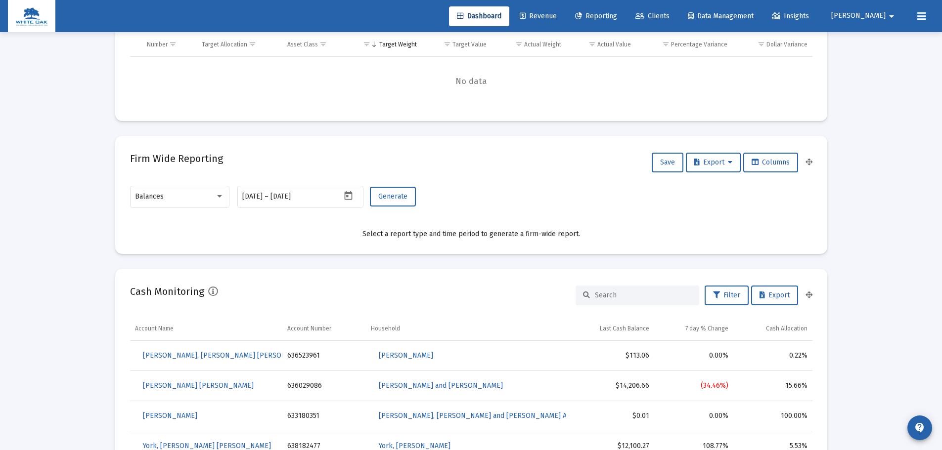
scroll to position [395, 0]
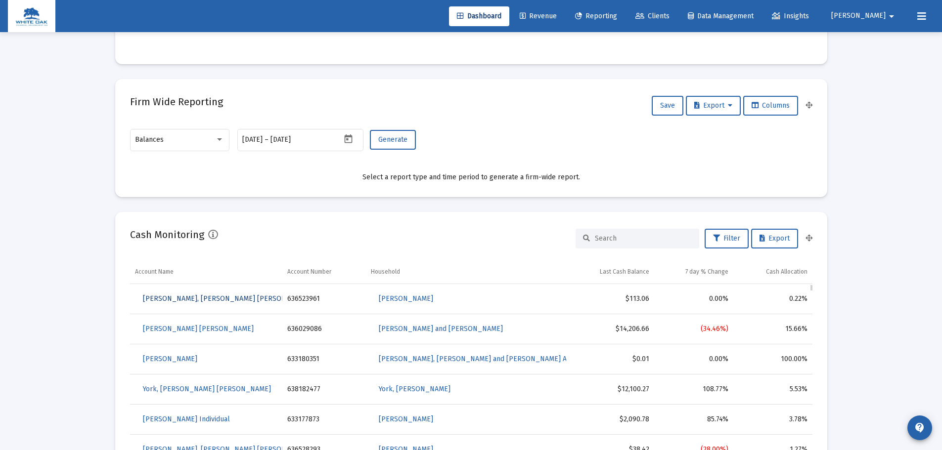
click at [196, 294] on link "[PERSON_NAME], [PERSON_NAME] [PERSON_NAME]" at bounding box center [227, 299] width 184 height 20
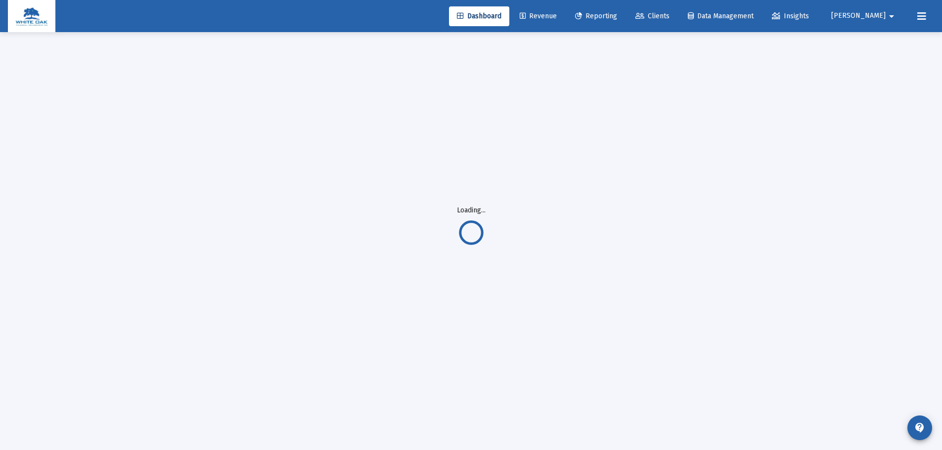
scroll to position [32, 0]
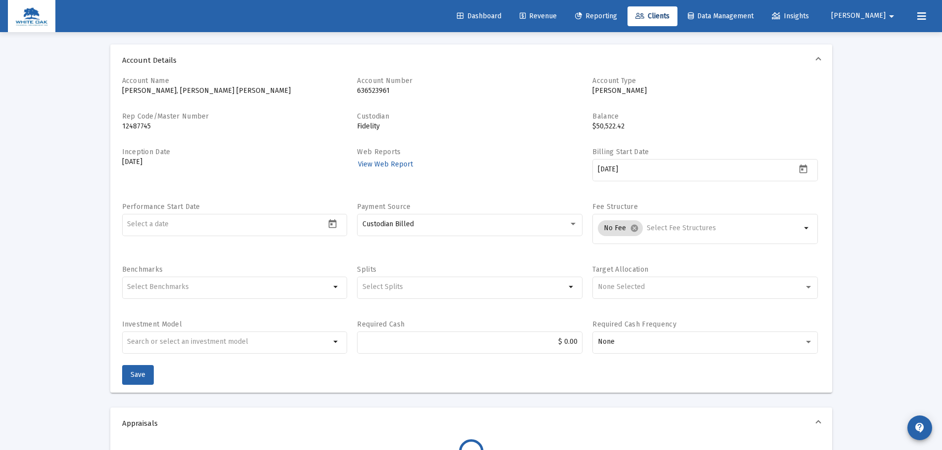
click at [221, 265] on div "Benchmarks arrow_drop_down" at bounding box center [234, 287] width 225 height 45
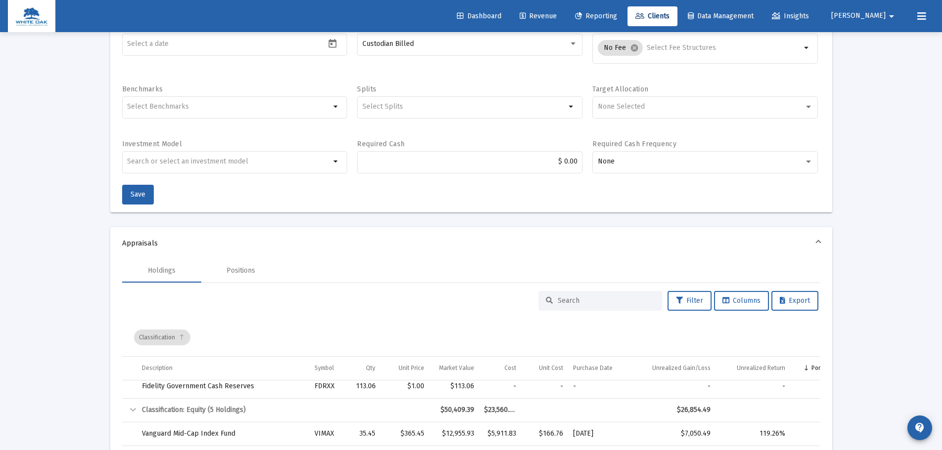
scroll to position [212, 0]
click at [873, 19] on span "[PERSON_NAME]" at bounding box center [858, 16] width 54 height 8
click at [873, 40] on span "Settings" at bounding box center [885, 42] width 29 height 24
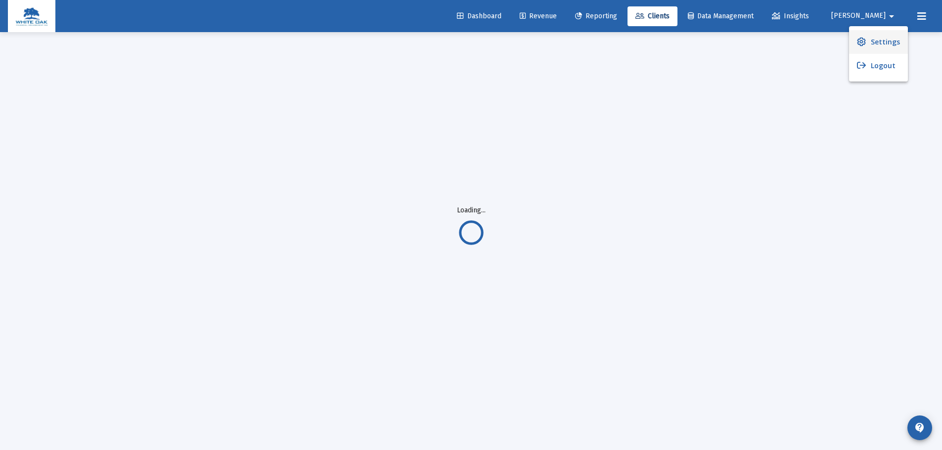
scroll to position [32, 0]
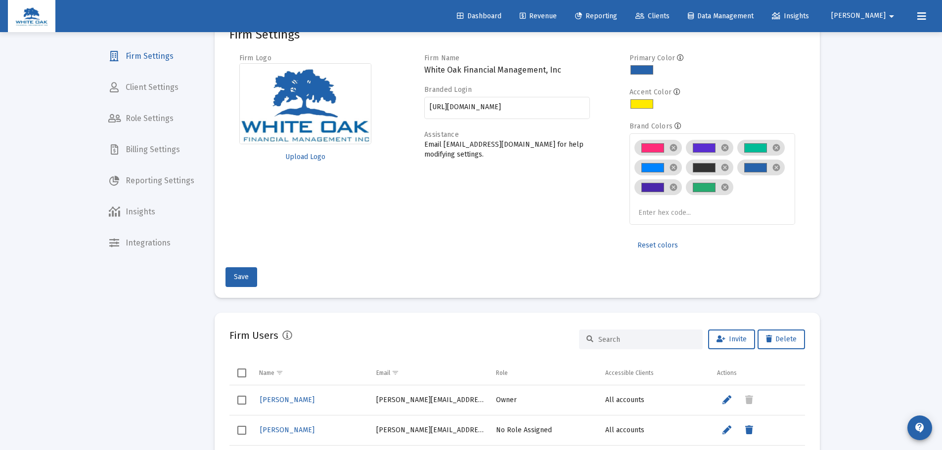
click at [167, 155] on span "Billing Settings" at bounding box center [151, 150] width 102 height 24
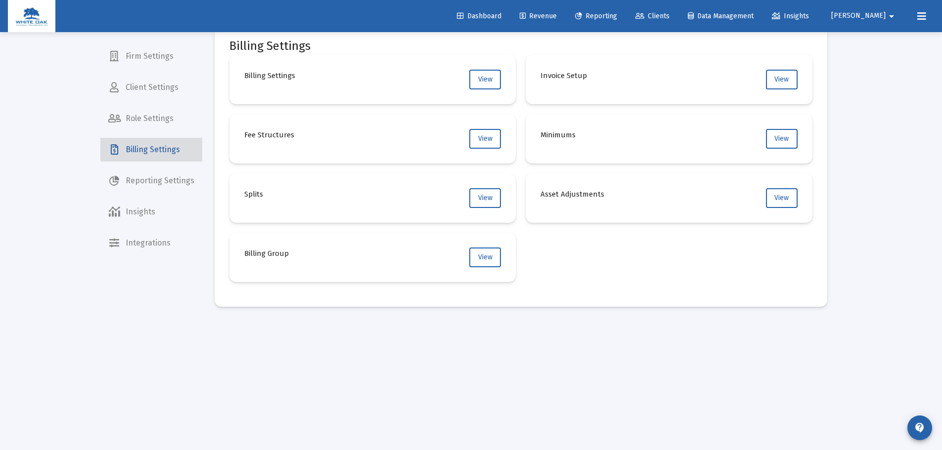
scroll to position [21, 0]
click at [158, 174] on span "Reporting Settings" at bounding box center [151, 181] width 102 height 24
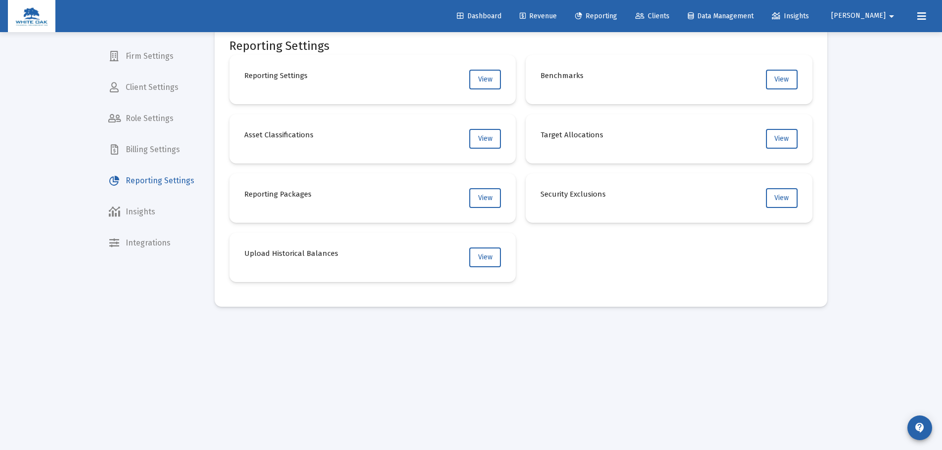
click at [135, 220] on span "Insights" at bounding box center [151, 212] width 102 height 24
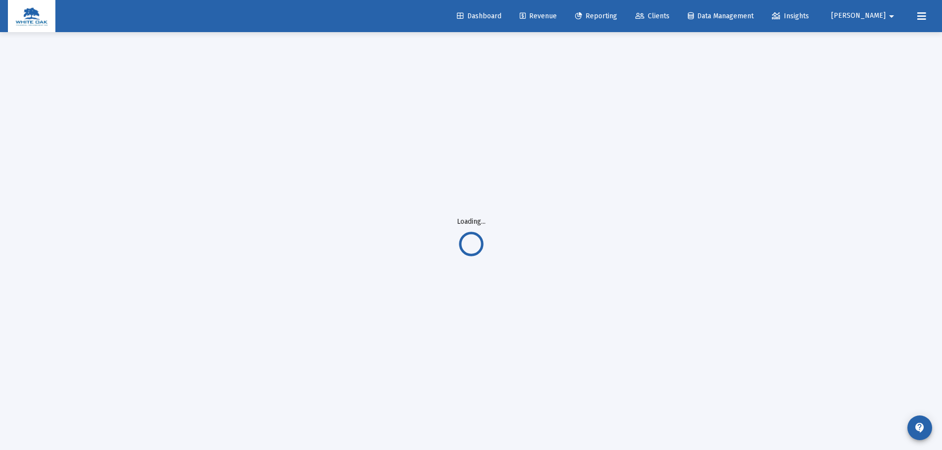
scroll to position [21, 0]
